Goal: Transaction & Acquisition: Purchase product/service

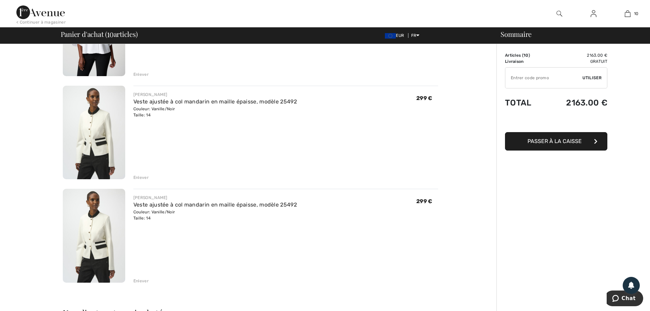
scroll to position [888, 0]
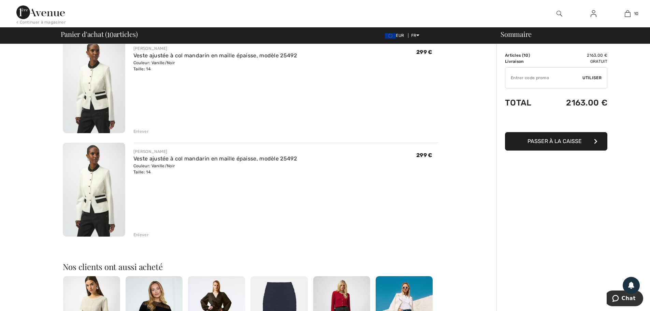
click at [145, 236] on div "Enlever" at bounding box center [141, 235] width 15 height 6
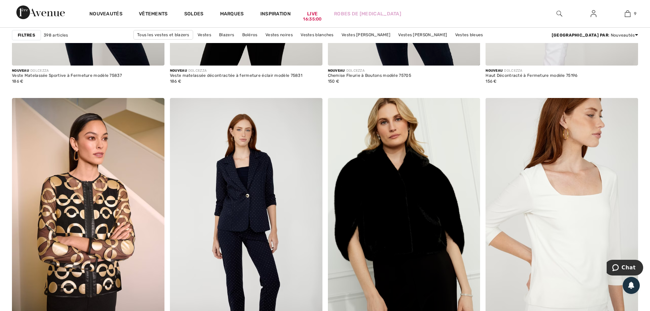
scroll to position [1673, 0]
